Goal: Task Accomplishment & Management: Use online tool/utility

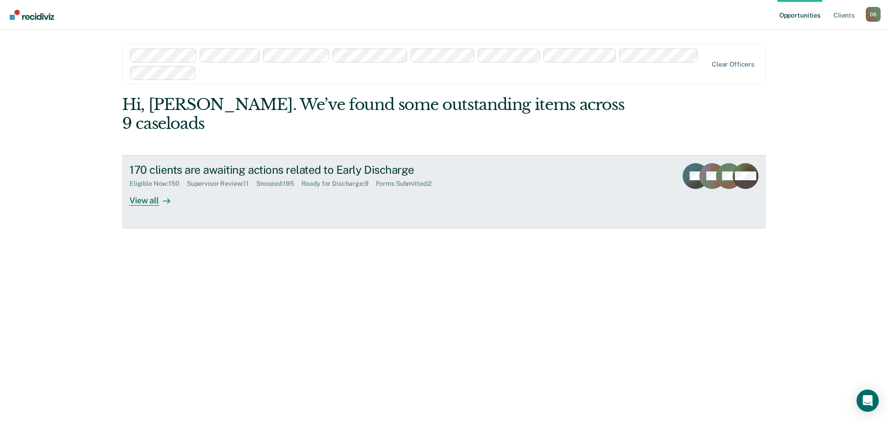
click at [232, 180] on div "Supervisor Review : 11" at bounding box center [221, 184] width 69 height 8
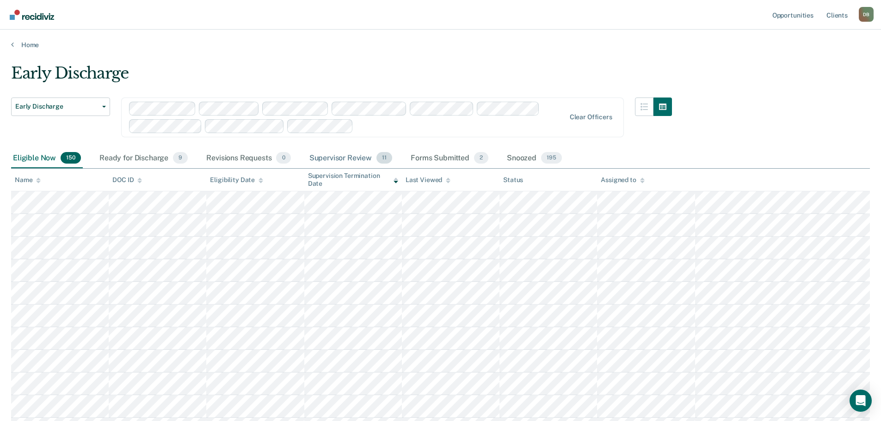
click at [327, 162] on div "Supervisor Review 11" at bounding box center [351, 158] width 87 height 20
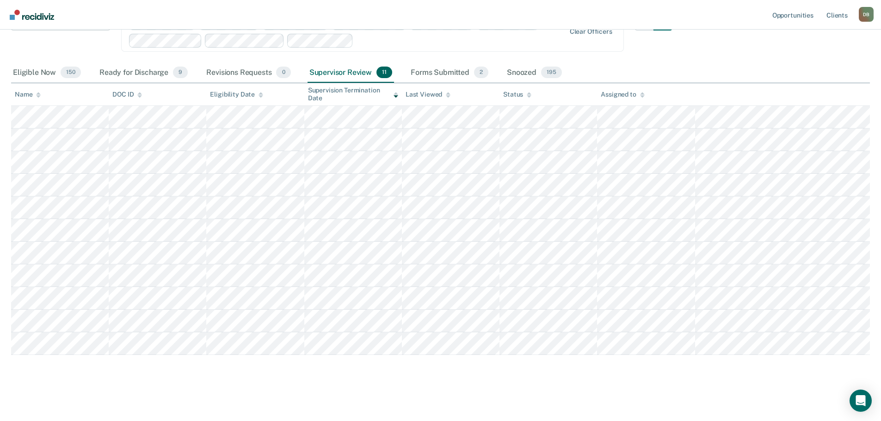
scroll to position [86, 0]
click at [421, 69] on div "Forms Submitted 2" at bounding box center [449, 72] width 81 height 20
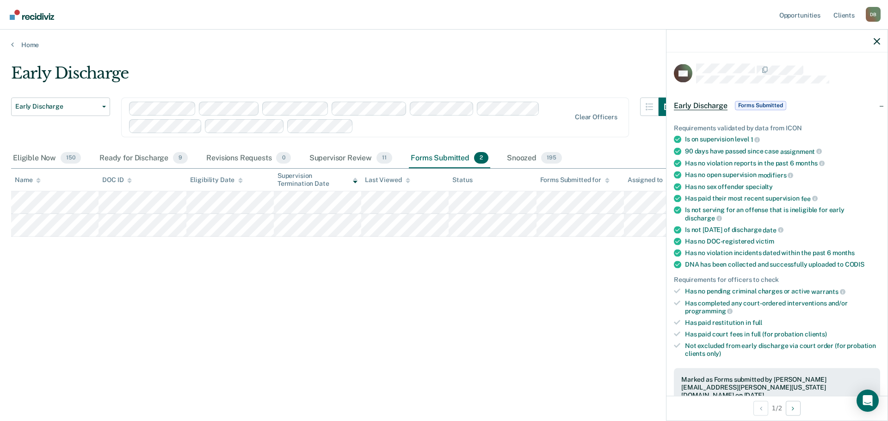
scroll to position [264, 0]
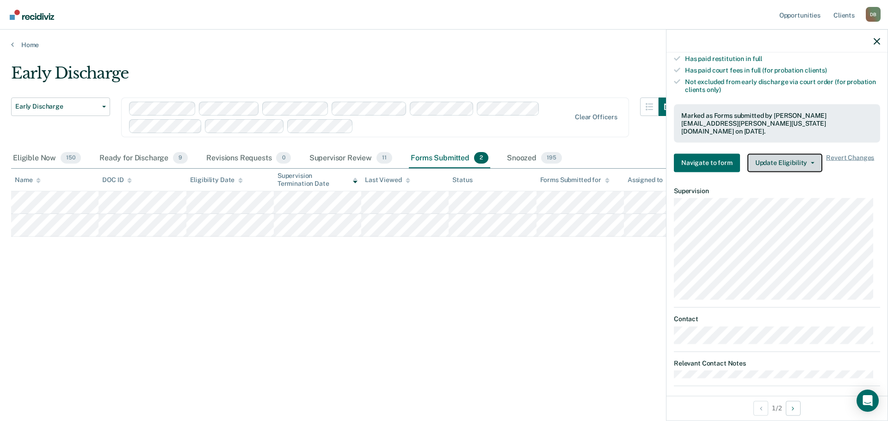
click at [779, 156] on button "Update Eligibility" at bounding box center [785, 163] width 75 height 19
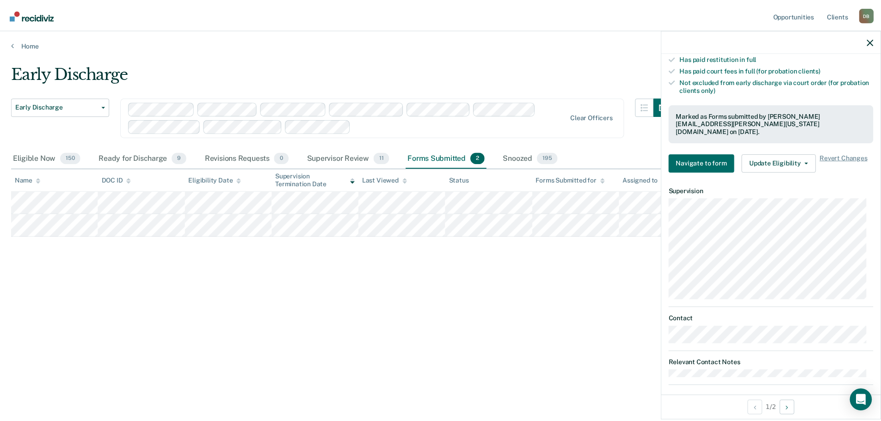
scroll to position [0, 0]
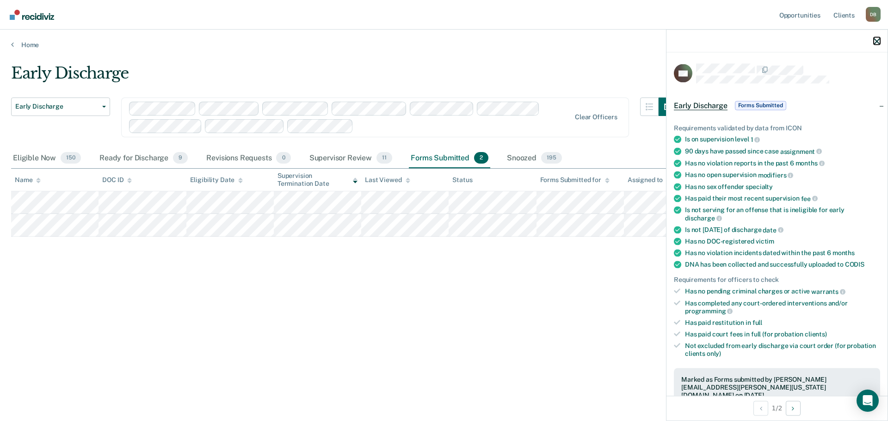
click at [877, 39] on icon "button" at bounding box center [877, 41] width 6 height 6
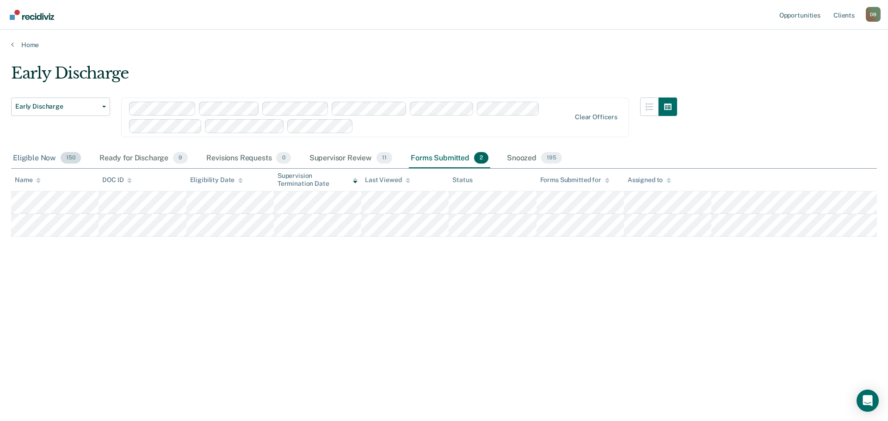
click at [32, 157] on div "Eligible Now 150" at bounding box center [47, 158] width 72 height 20
